Goal: Information Seeking & Learning: Check status

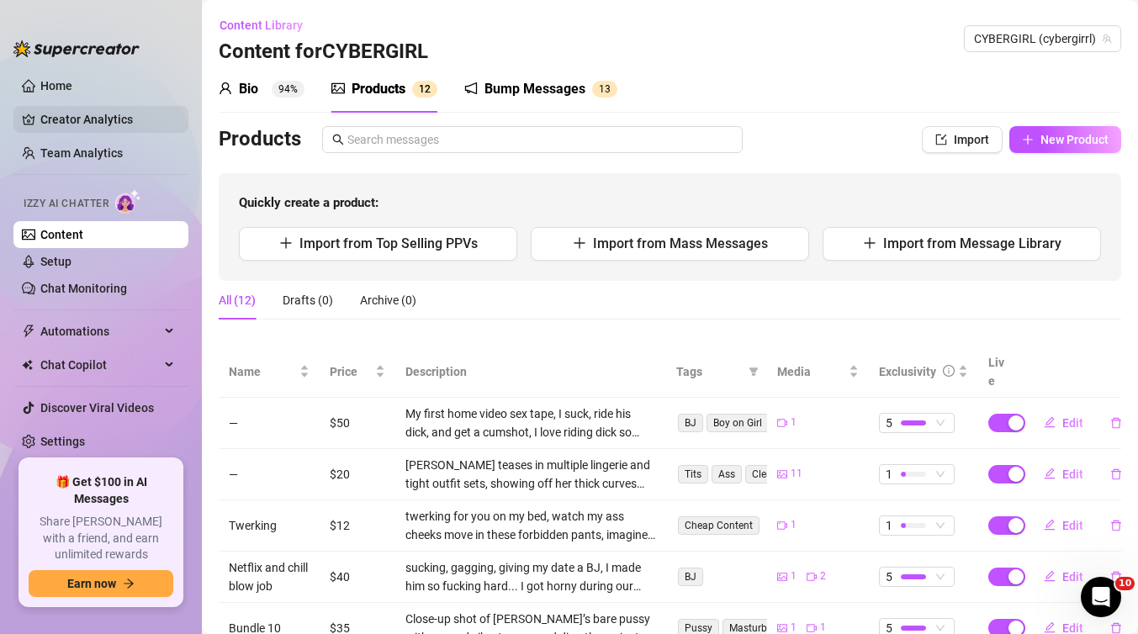
click at [100, 123] on link "Creator Analytics" at bounding box center [107, 119] width 135 height 27
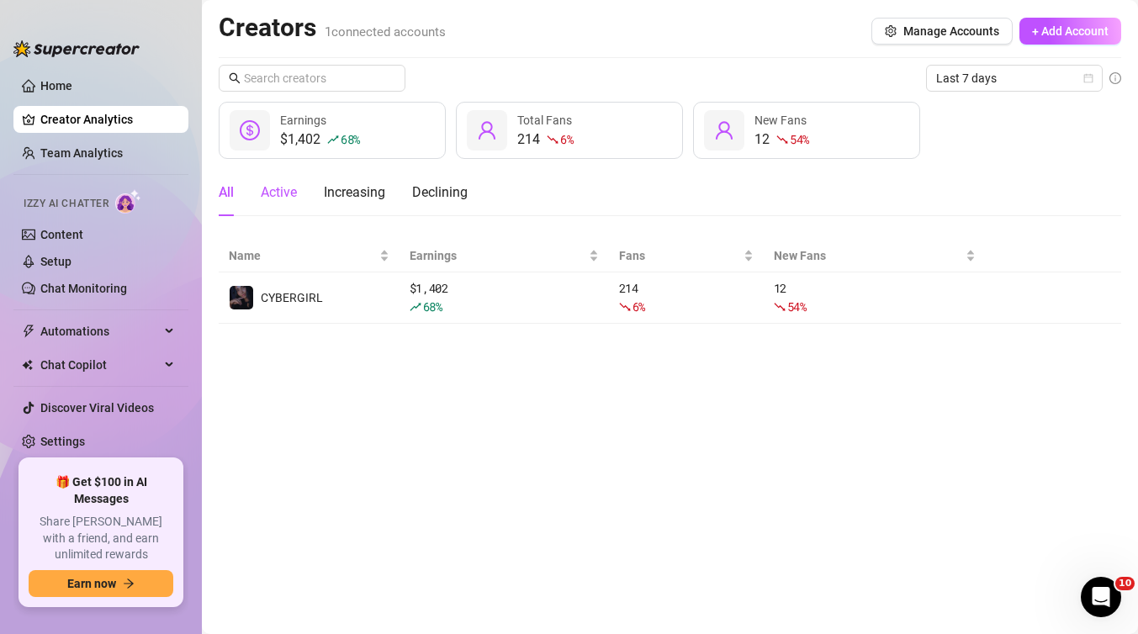
click at [297, 187] on div "Active" at bounding box center [279, 192] width 36 height 20
click at [367, 192] on div "Increasing" at bounding box center [354, 192] width 61 height 20
click at [222, 193] on div "All" at bounding box center [226, 192] width 15 height 20
click at [1012, 61] on div "Creators 1 connected accounts Manage Accounts + Add Account Last 7 days $1,402 …" at bounding box center [670, 168] width 902 height 312
click at [1011, 73] on span "Last 7 days" at bounding box center [1014, 78] width 156 height 25
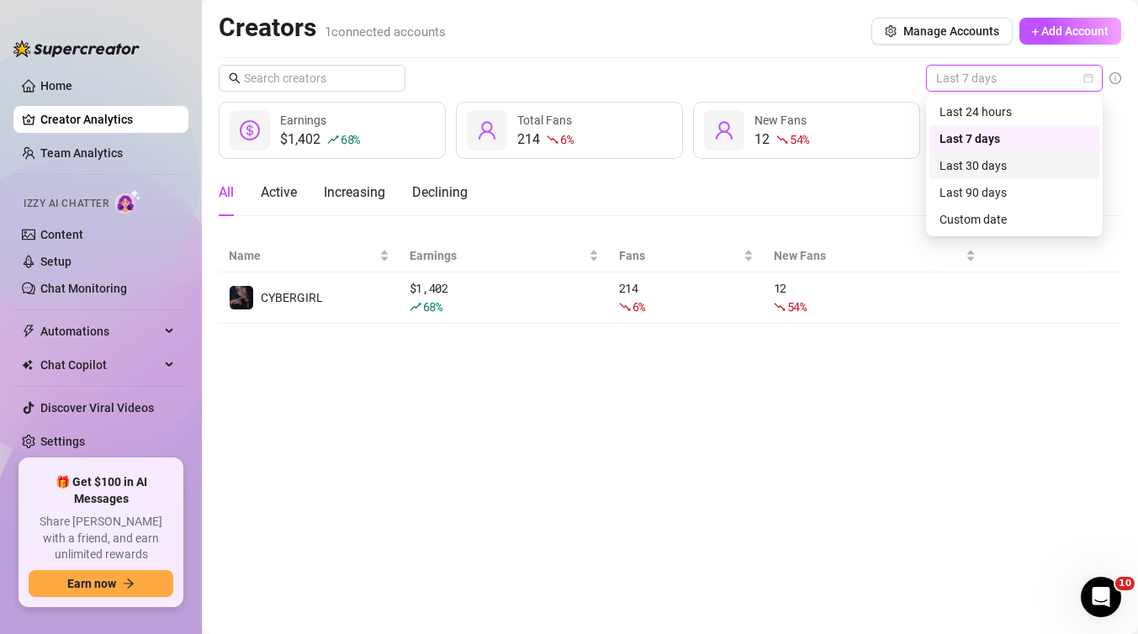
click at [986, 166] on div "Last 30 days" at bounding box center [1014, 165] width 150 height 18
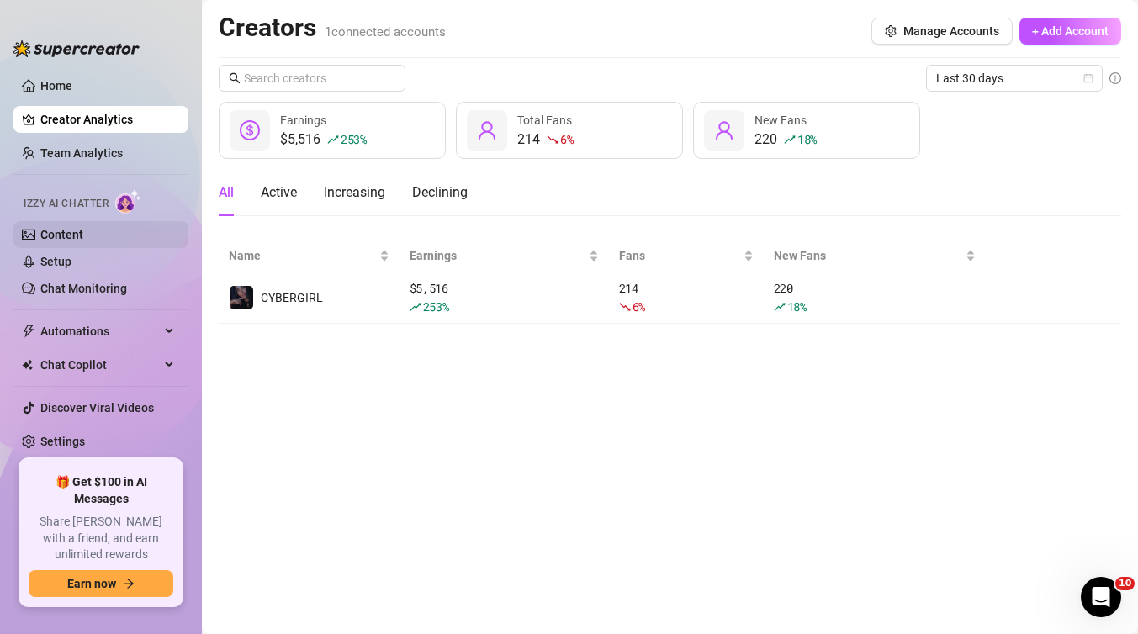
click at [70, 228] on link "Content" at bounding box center [61, 234] width 43 height 13
